Goal: Task Accomplishment & Management: Manage account settings

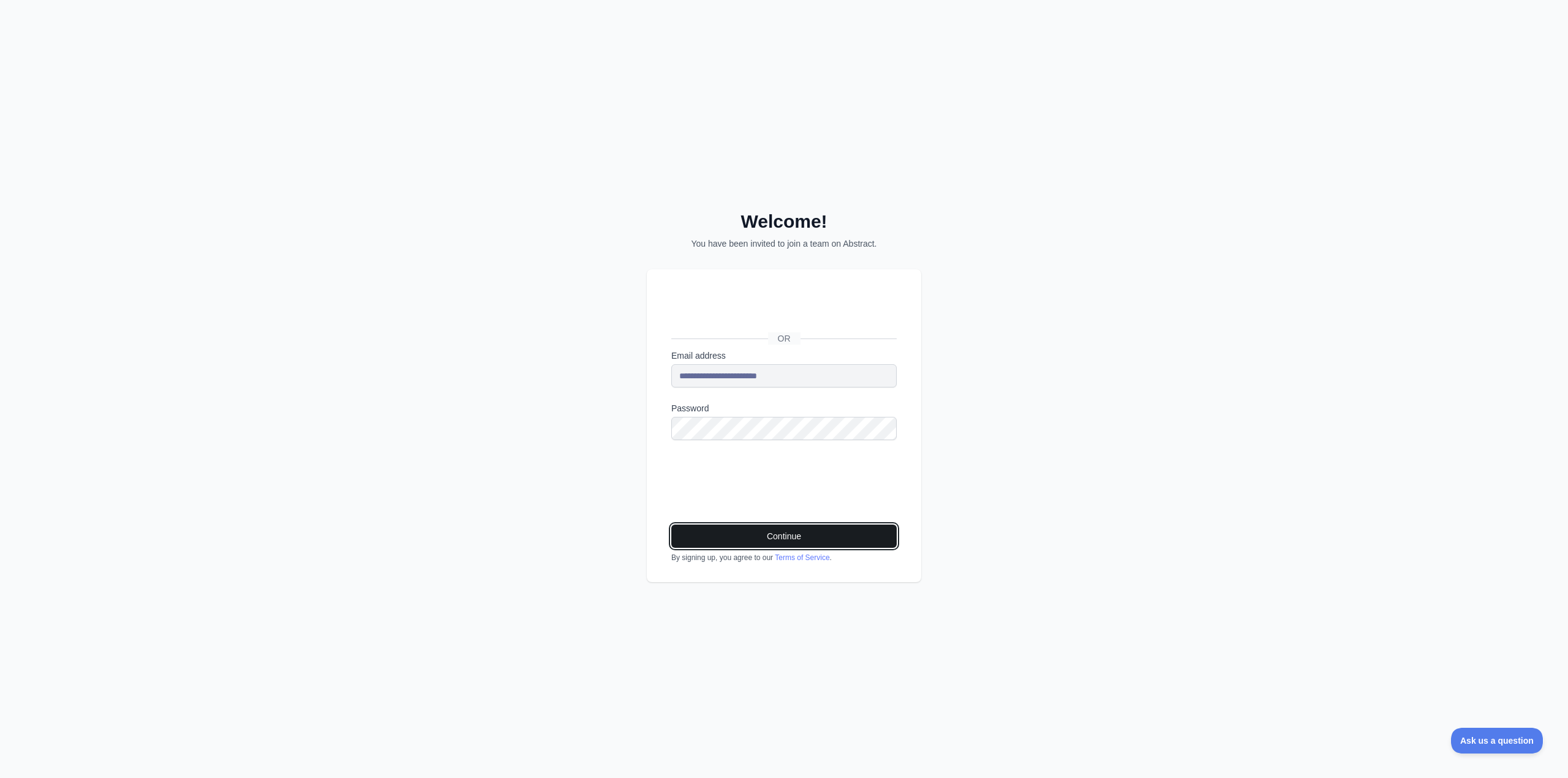
click at [750, 539] on button "Continue" at bounding box center [784, 536] width 226 height 23
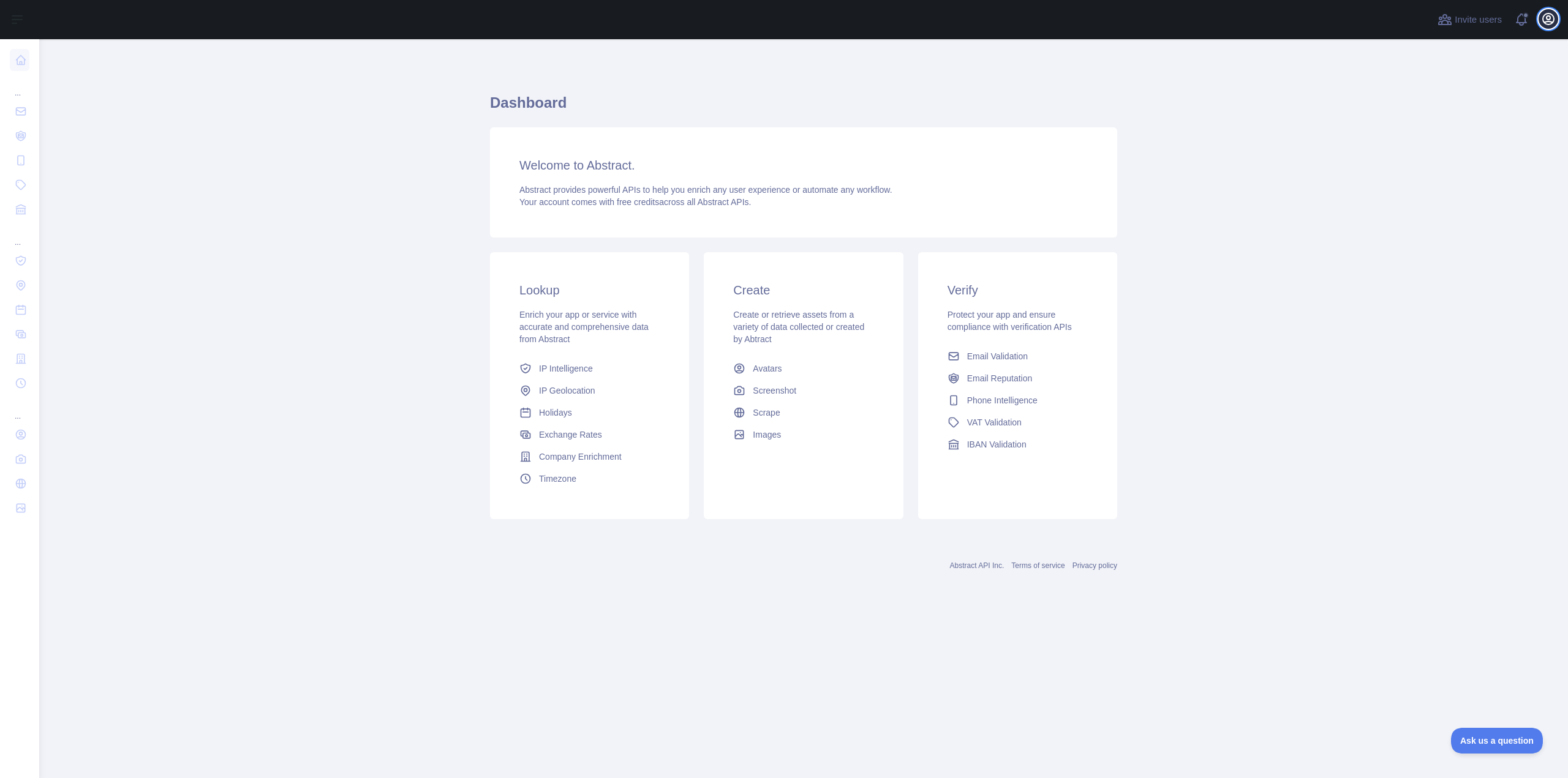
click at [1552, 23] on icon "button" at bounding box center [1548, 19] width 11 height 11
click at [1455, 135] on button "Billing" at bounding box center [1490, 133] width 137 height 22
click at [1549, 17] on icon "button" at bounding box center [1548, 19] width 11 height 11
click at [1461, 122] on button "Billing" at bounding box center [1490, 133] width 137 height 22
